Goal: Find contact information: Find contact information

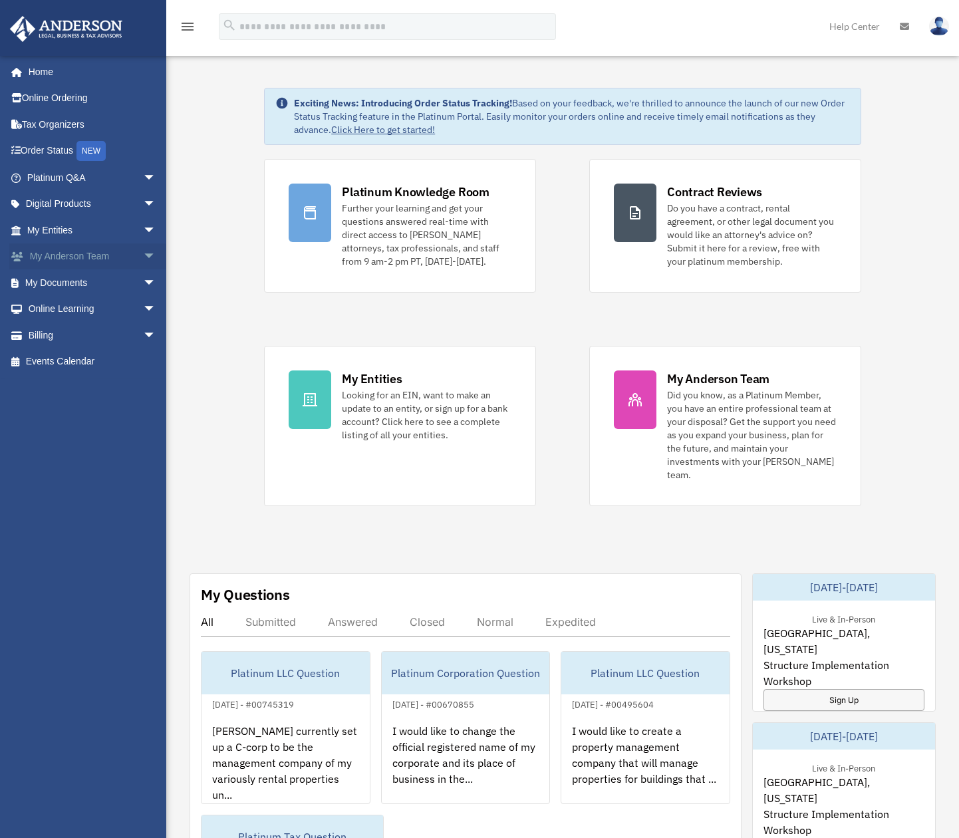
click at [68, 261] on link "My [PERSON_NAME] Team arrow_drop_down" at bounding box center [92, 256] width 167 height 27
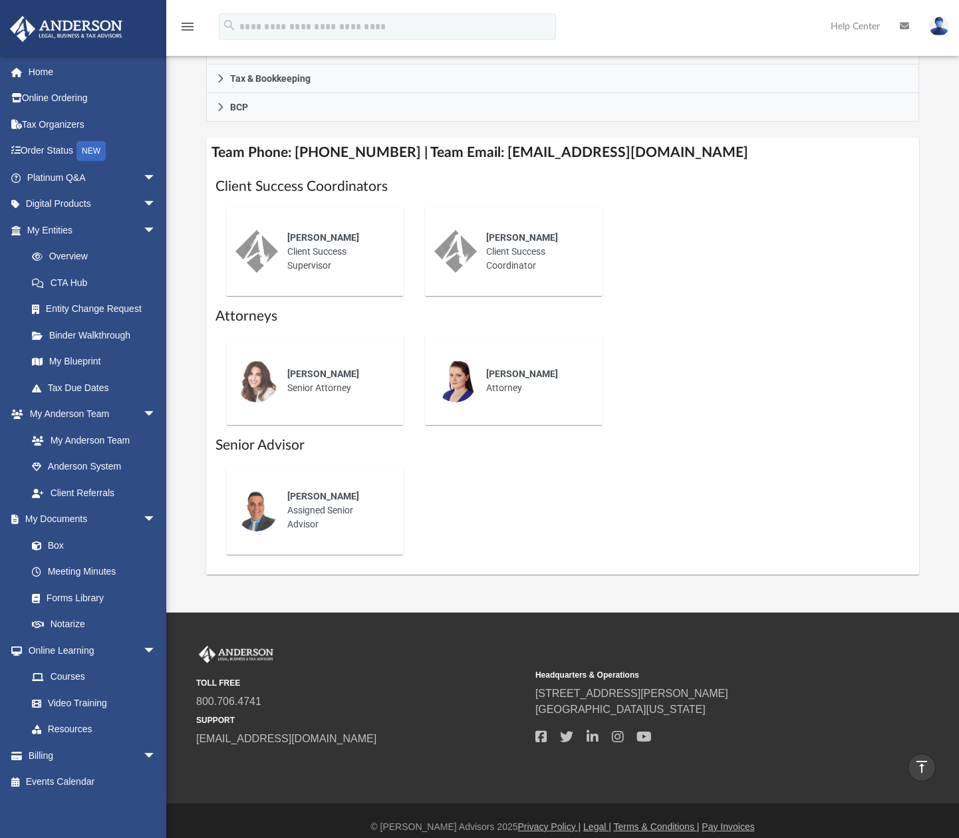
scroll to position [211, 0]
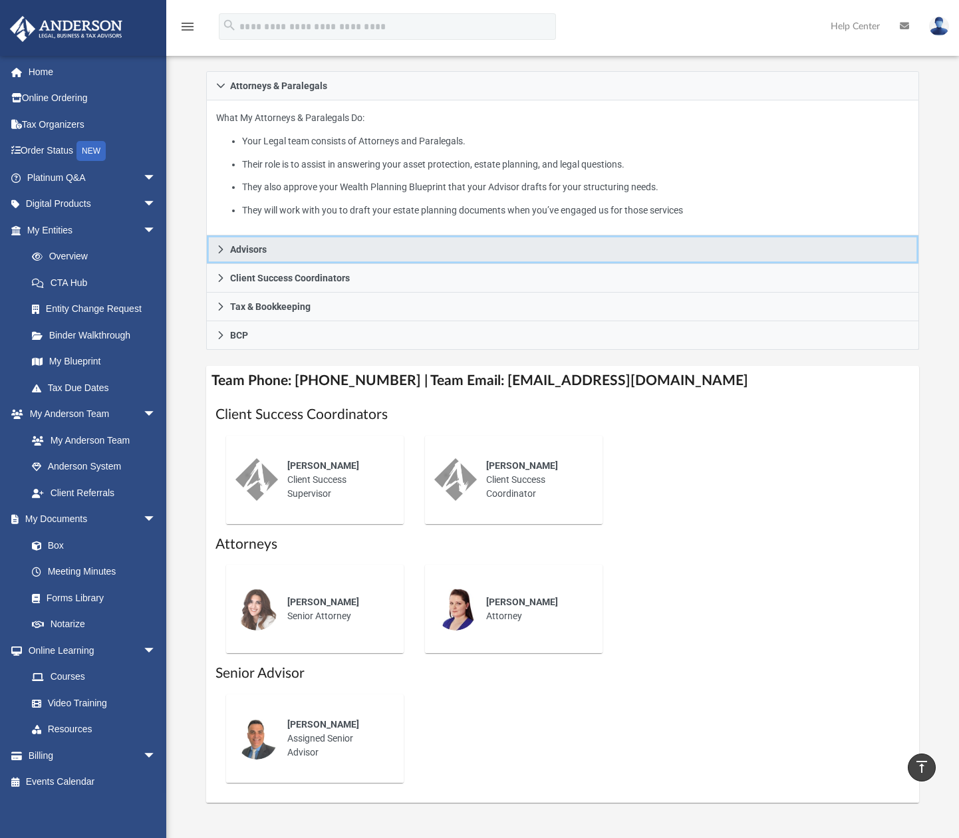
click at [273, 264] on link "Advisors" at bounding box center [563, 249] width 714 height 29
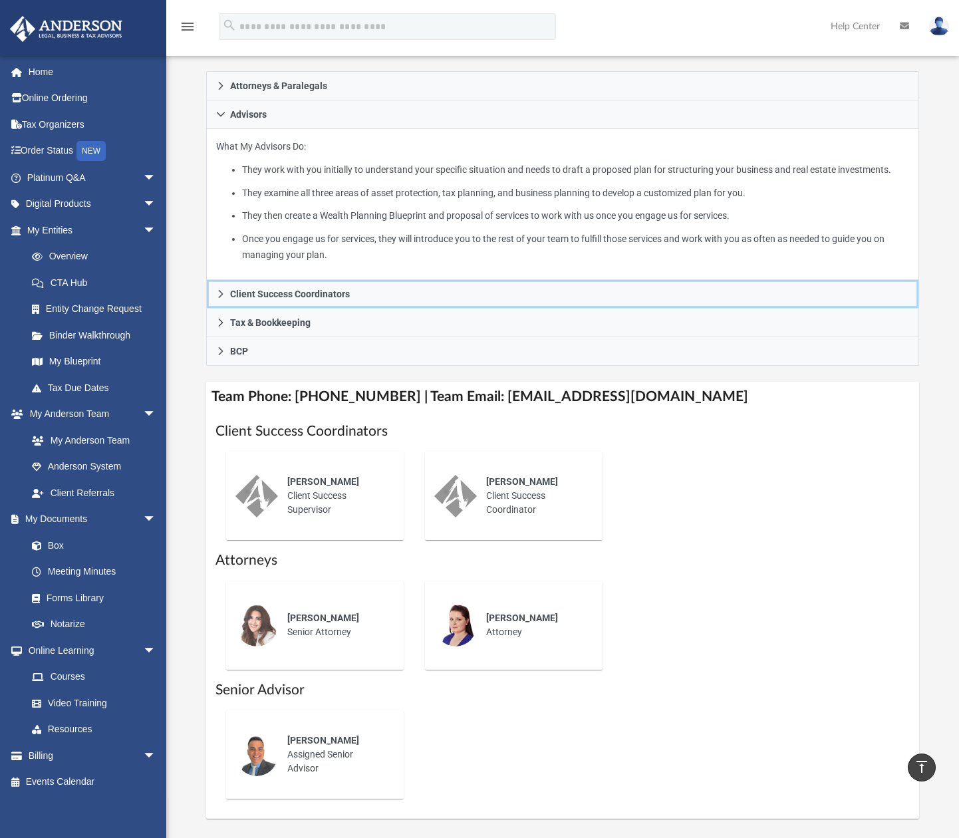
click at [307, 309] on link "Client Success Coordinators" at bounding box center [563, 294] width 714 height 29
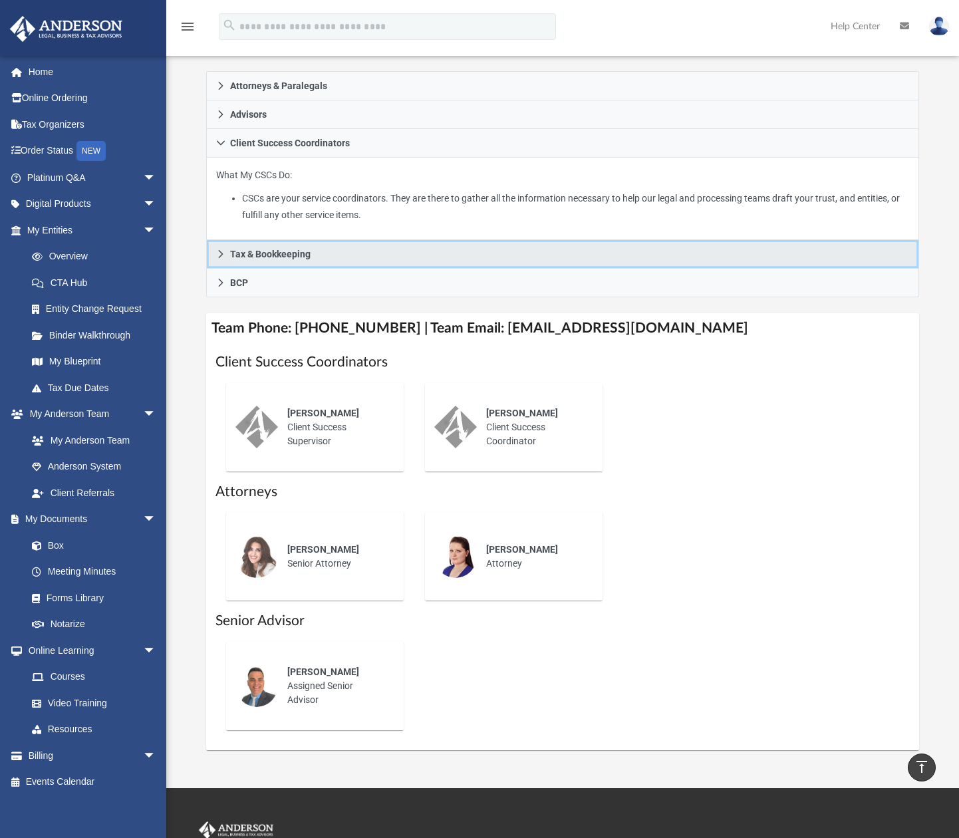
click at [293, 269] on link "Tax & Bookkeeping" at bounding box center [563, 254] width 714 height 29
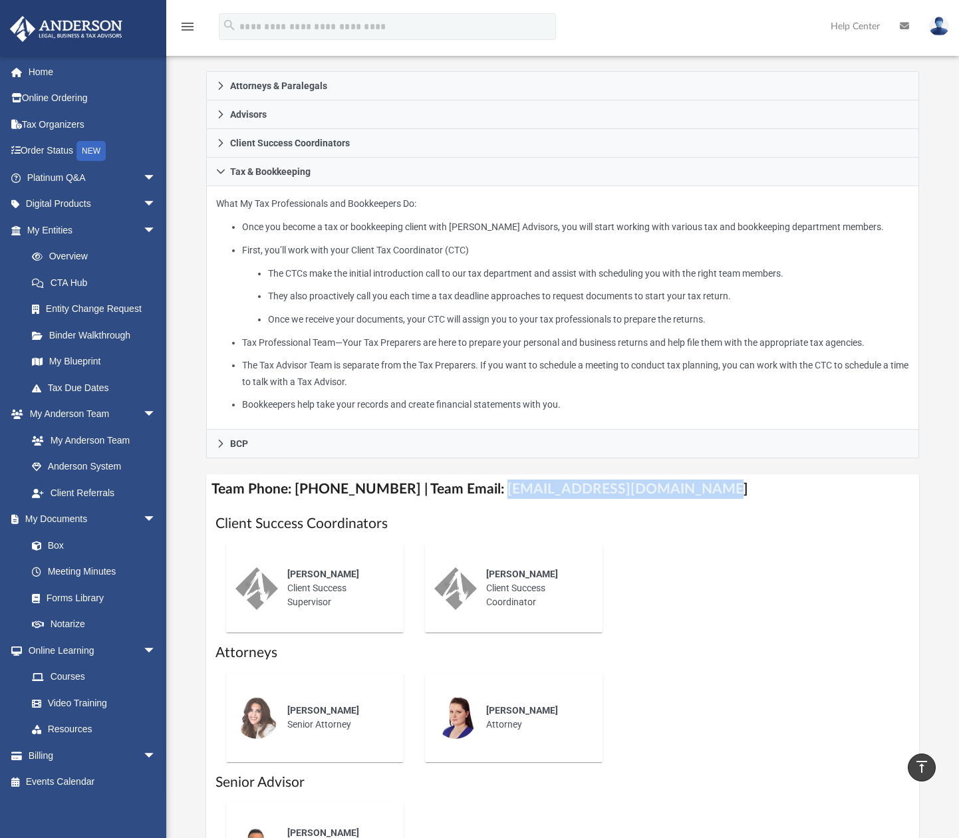
drag, startPoint x: 478, startPoint y: 510, endPoint x: 698, endPoint y: 506, distance: 220.9
click at [699, 504] on h4 "Team Phone: [PHONE_NUMBER] | Team Email: [EMAIL_ADDRESS][DOMAIN_NAME]" at bounding box center [563, 489] width 714 height 30
copy h4 "[EMAIL_ADDRESS][DOMAIN_NAME]"
